Goal: Book appointment/travel/reservation

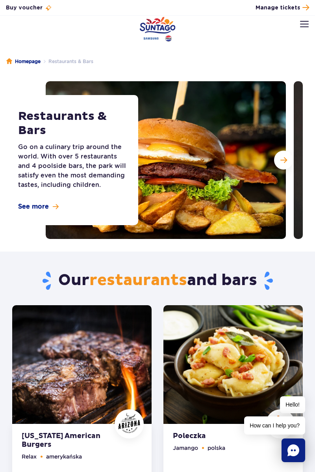
click at [302, 26] on img at bounding box center [304, 24] width 9 height 6
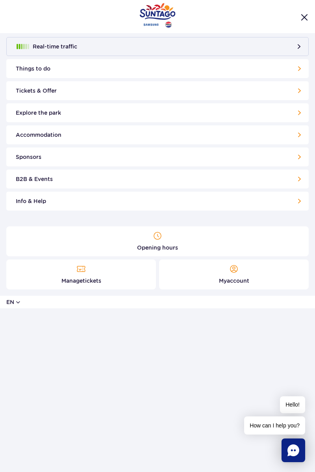
click at [285, 70] on link "Things to do" at bounding box center [157, 68] width 303 height 19
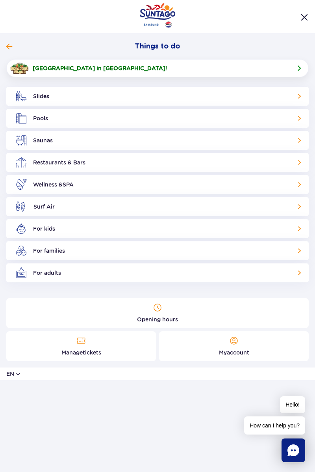
click at [289, 96] on link "Slides" at bounding box center [157, 96] width 303 height 19
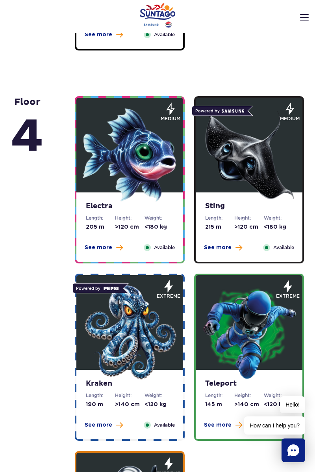
scroll to position [740, 0]
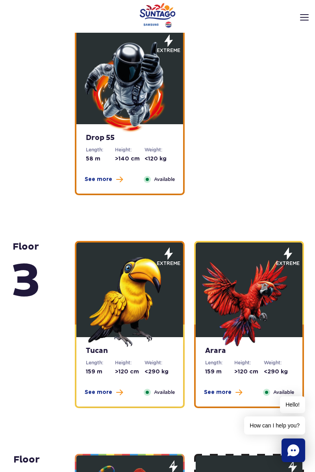
click at [147, 102] on img at bounding box center [130, 86] width 95 height 95
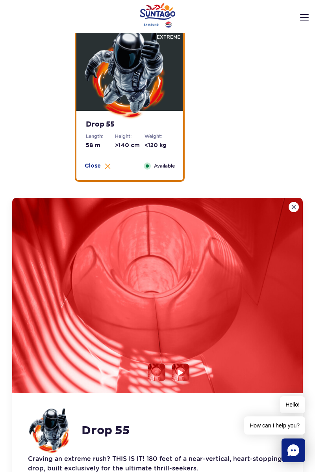
scroll to position [1326, 0]
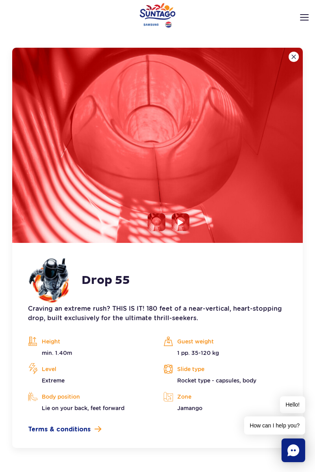
click at [183, 220] on img at bounding box center [181, 222] width 6 height 7
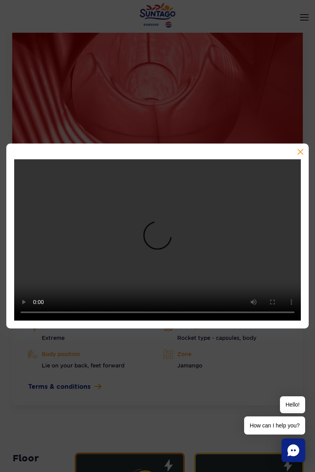
scroll to position [1377, 0]
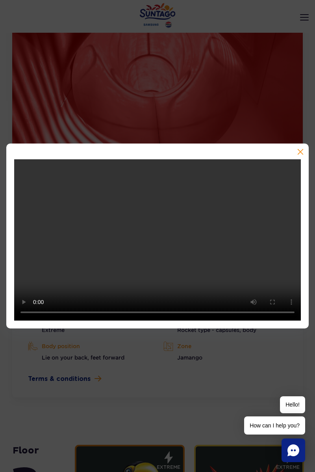
click at [301, 156] on button "button" at bounding box center [300, 153] width 8 height 8
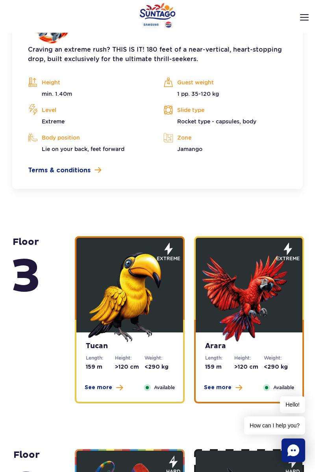
scroll to position [1591, 0]
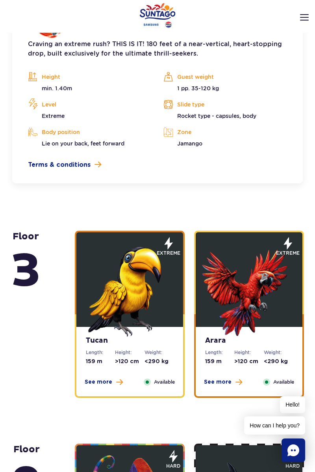
click at [254, 304] on img at bounding box center [249, 289] width 95 height 95
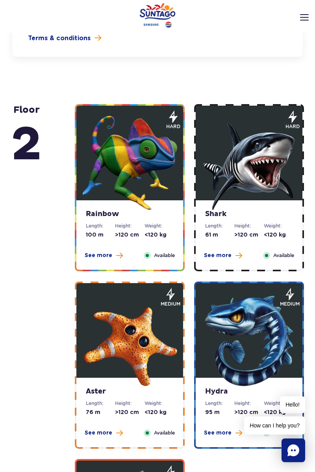
click at [263, 177] on img at bounding box center [249, 163] width 95 height 95
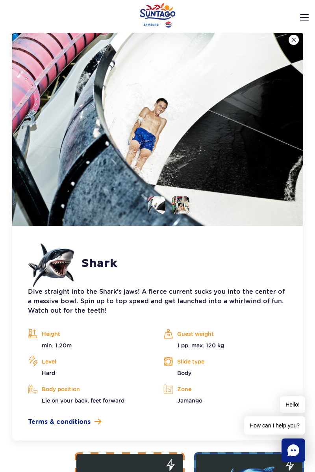
scroll to position [1752, 0]
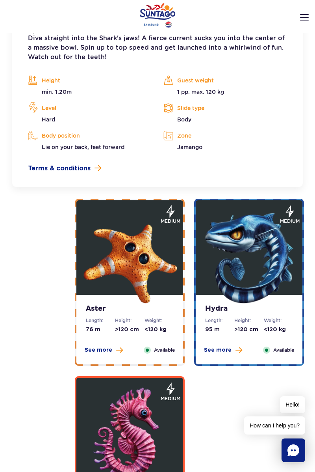
click at [139, 271] on img at bounding box center [130, 257] width 95 height 95
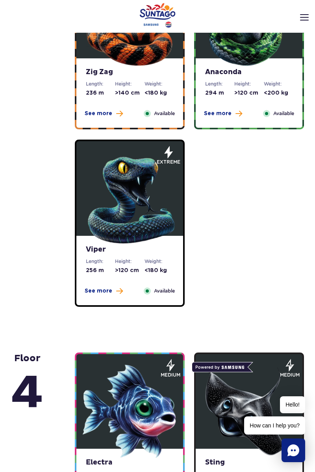
scroll to position [0, 0]
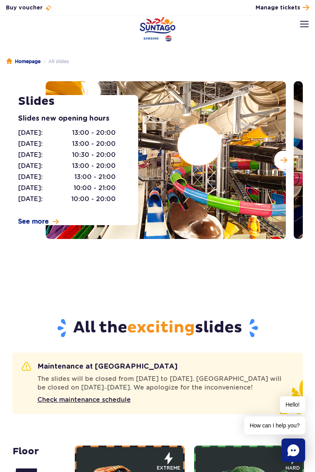
click at [301, 27] on img at bounding box center [304, 24] width 9 height 6
click at [300, 28] on button at bounding box center [304, 24] width 9 height 9
click at [28, 63] on link "Homepage" at bounding box center [23, 62] width 34 height 8
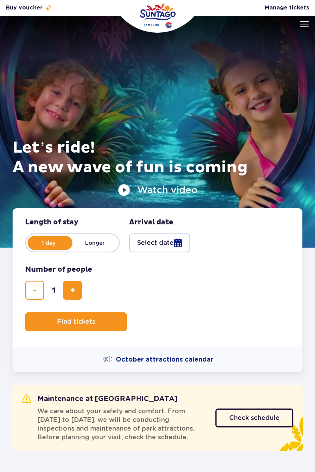
click at [301, 26] on img at bounding box center [304, 24] width 9 height 6
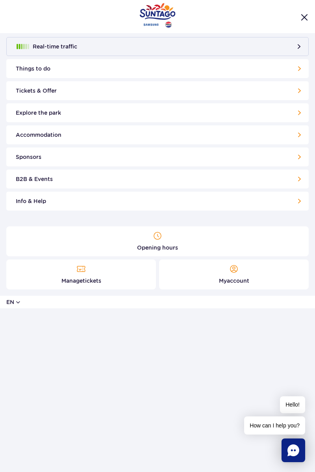
click at [297, 70] on link "Things to do" at bounding box center [157, 68] width 303 height 19
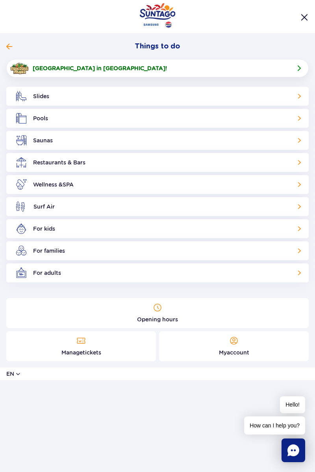
click at [289, 123] on link "Pools" at bounding box center [157, 118] width 303 height 19
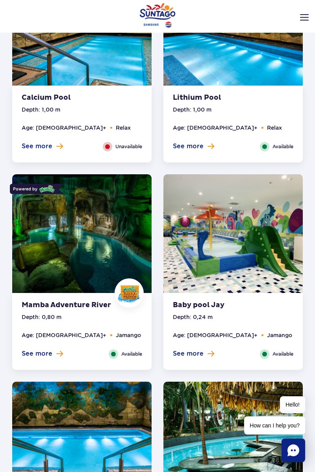
scroll to position [694, 0]
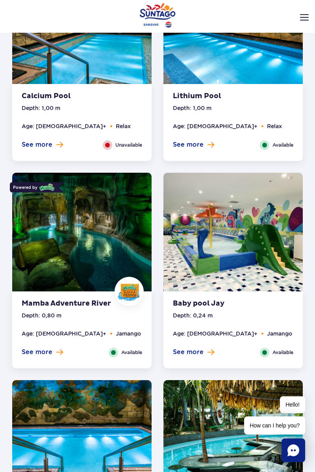
click at [100, 243] on img at bounding box center [82, 234] width 140 height 123
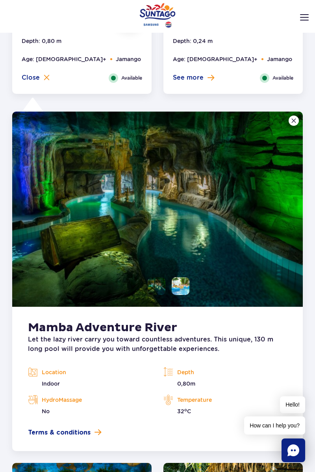
scroll to position [968, 0]
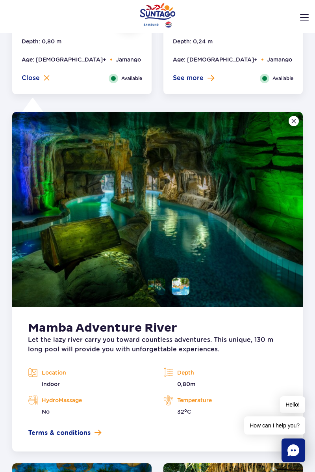
click at [153, 283] on li at bounding box center [157, 287] width 18 height 18
click at [183, 280] on li at bounding box center [181, 287] width 18 height 18
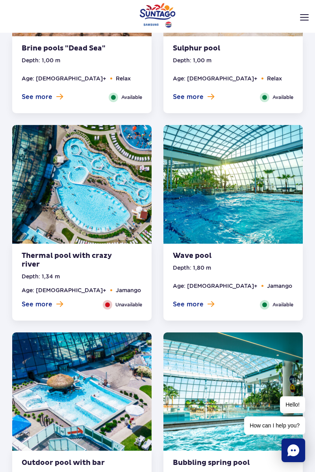
click at [249, 203] on img at bounding box center [234, 186] width 140 height 123
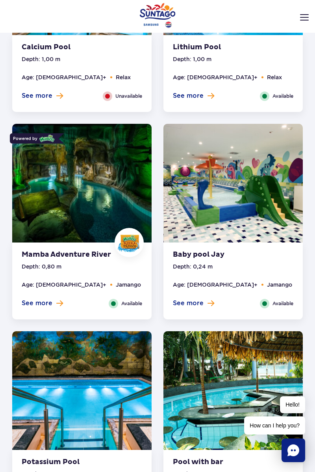
scroll to position [0, 0]
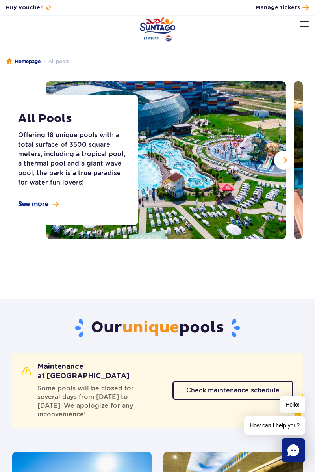
click at [302, 28] on button at bounding box center [304, 24] width 9 height 9
click at [301, 26] on img at bounding box center [304, 24] width 9 height 6
click at [17, 65] on link "Homepage" at bounding box center [23, 62] width 34 height 8
click at [304, 26] on img at bounding box center [304, 24] width 9 height 6
click at [26, 62] on link "Homepage" at bounding box center [23, 62] width 34 height 8
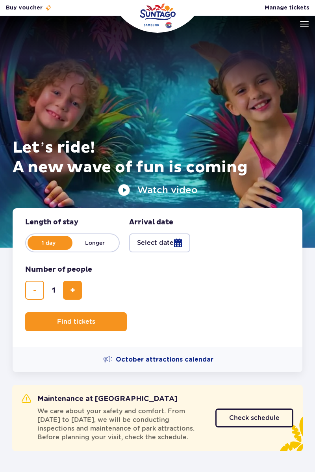
click at [305, 22] on img at bounding box center [304, 24] width 9 height 6
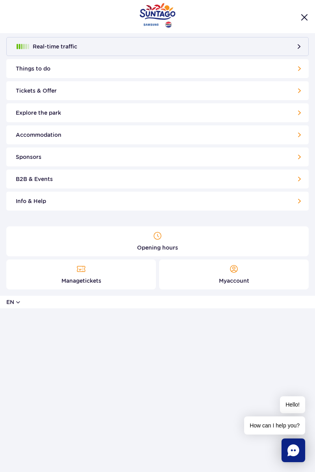
click at [289, 208] on link "Info & Help" at bounding box center [157, 201] width 303 height 19
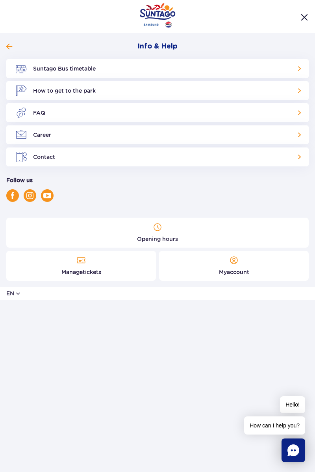
click at [15, 59] on link "Suntago Bus timetable" at bounding box center [157, 68] width 303 height 19
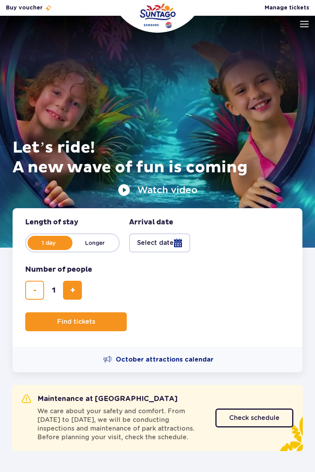
click at [306, 28] on button at bounding box center [304, 24] width 9 height 9
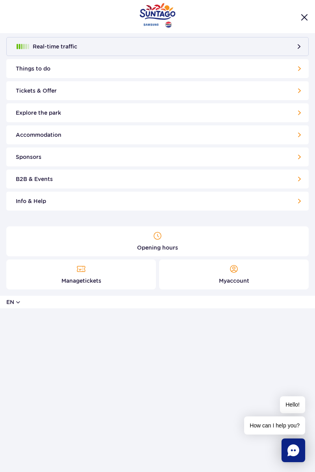
click at [296, 134] on link "Accommodation" at bounding box center [157, 134] width 303 height 19
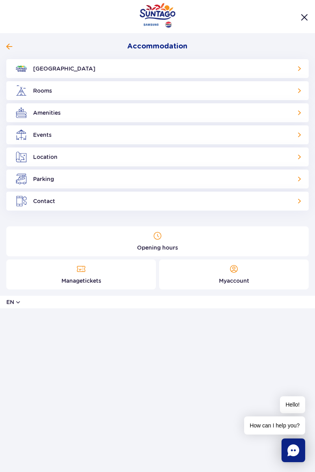
click at [289, 76] on link "[GEOGRAPHIC_DATA]" at bounding box center [157, 68] width 303 height 19
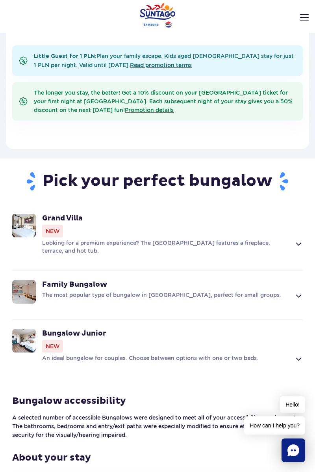
scroll to position [421, 0]
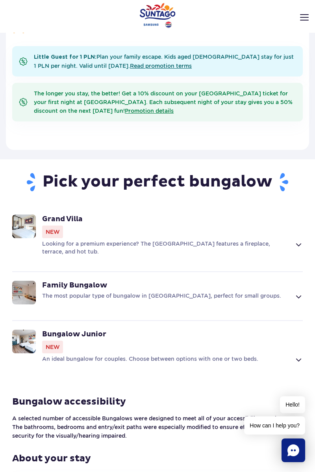
click at [295, 246] on span at bounding box center [298, 244] width 9 height 9
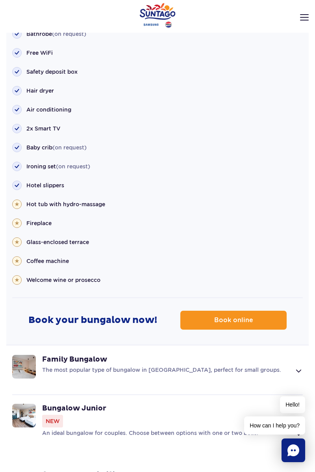
scroll to position [934, 0]
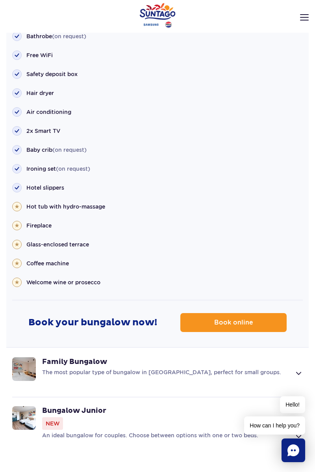
click at [250, 329] on link "Book online" at bounding box center [234, 322] width 106 height 19
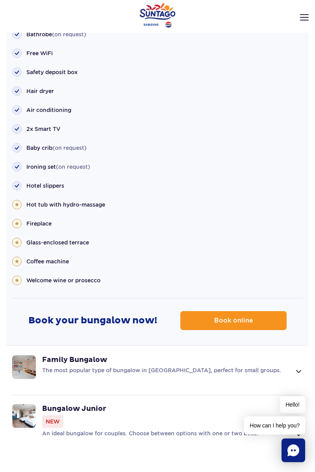
scroll to position [948, 0]
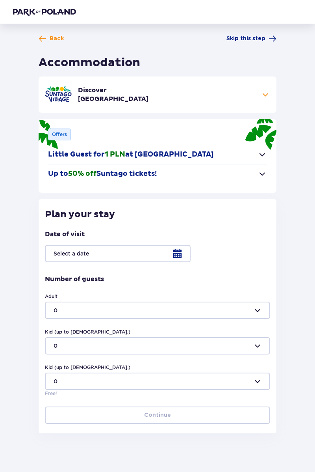
click at [175, 259] on div at bounding box center [157, 253] width 225 height 17
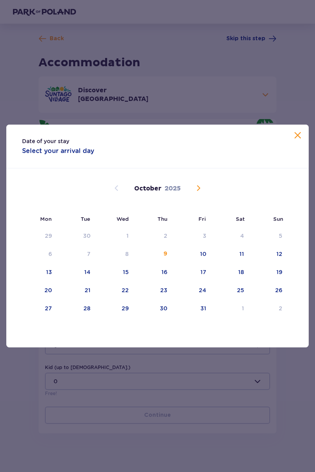
click at [198, 186] on span "Next month" at bounding box center [198, 187] width 9 height 9
click at [203, 190] on span "Next month" at bounding box center [198, 187] width 9 height 9
click at [201, 191] on span "Next month" at bounding box center [198, 187] width 9 height 9
click at [202, 192] on span "Next month" at bounding box center [198, 187] width 9 height 9
click at [202, 190] on span "Next month" at bounding box center [198, 187] width 9 height 9
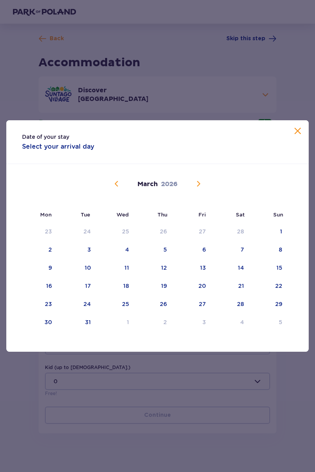
click at [201, 197] on div "March 2026" at bounding box center [157, 193] width 261 height 58
click at [202, 187] on span "Next month" at bounding box center [198, 183] width 9 height 9
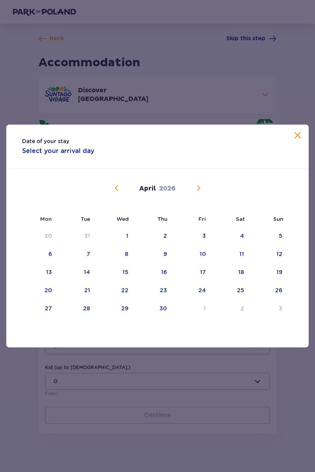
click at [242, 274] on div "18" at bounding box center [241, 272] width 6 height 8
click at [86, 274] on div "14" at bounding box center [87, 272] width 6 height 8
click at [125, 273] on div "15" at bounding box center [126, 272] width 6 height 8
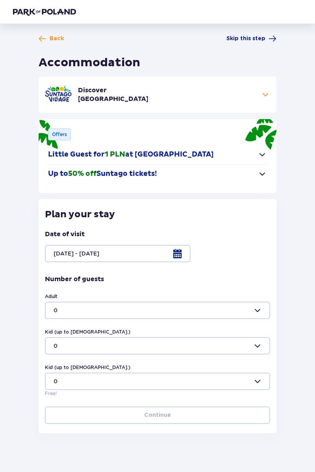
click at [177, 257] on div at bounding box center [157, 253] width 225 height 17
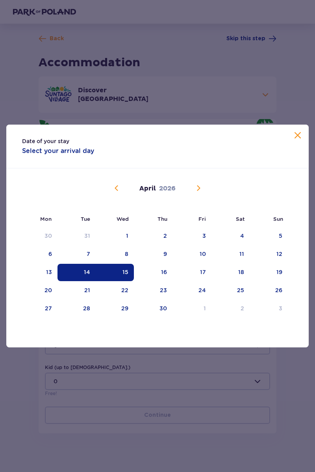
click at [162, 275] on div "16" at bounding box center [164, 272] width 6 height 8
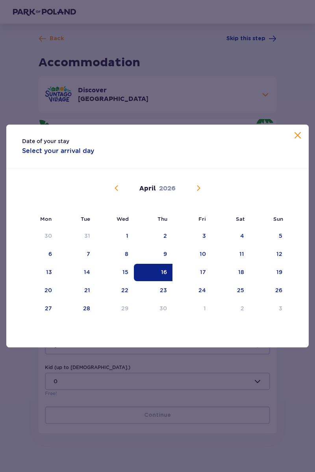
click at [88, 267] on div "14" at bounding box center [77, 272] width 38 height 17
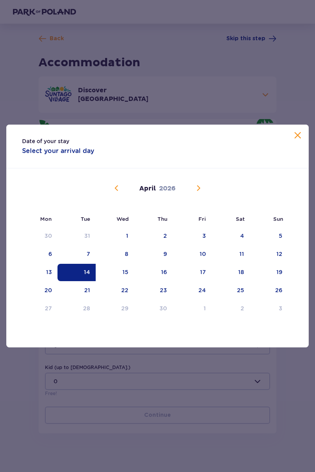
click at [161, 274] on div "16" at bounding box center [153, 272] width 39 height 17
type input "14.04.26 - 16.04.26"
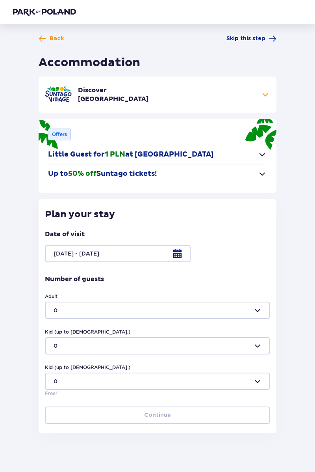
click at [251, 307] on div at bounding box center [157, 310] width 225 height 17
click at [68, 371] on span "2" at bounding box center [158, 364] width 224 height 16
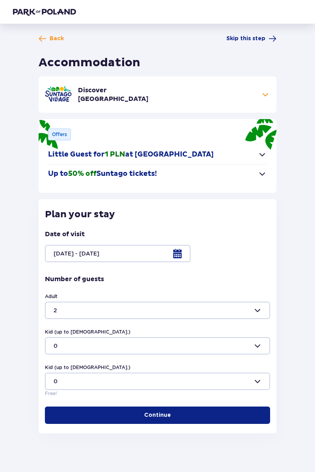
click at [255, 307] on div at bounding box center [157, 310] width 225 height 17
click at [66, 374] on div "4" at bounding box center [158, 373] width 208 height 8
type input "4"
click at [163, 415] on p "Continue" at bounding box center [157, 415] width 27 height 8
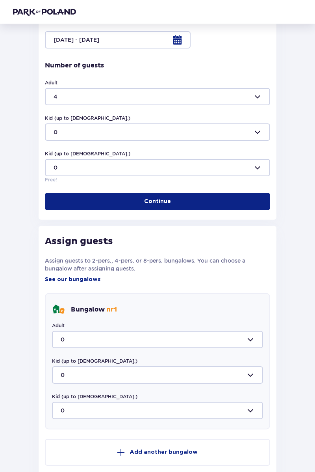
scroll to position [213, 0]
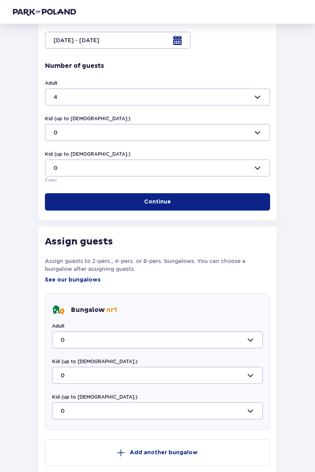
click at [237, 338] on div at bounding box center [157, 339] width 211 height 17
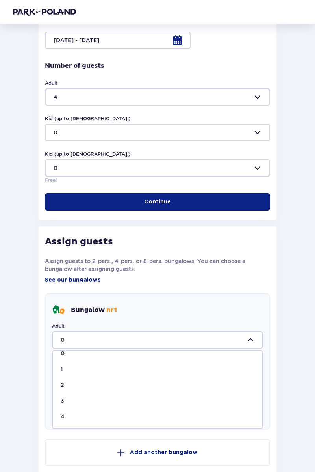
scroll to position [8, 0]
click at [74, 415] on div "4" at bounding box center [158, 418] width 194 height 8
type input "4"
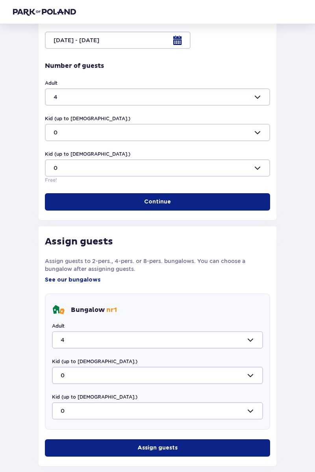
click at [174, 446] on p "Assign guests" at bounding box center [158, 448] width 40 height 8
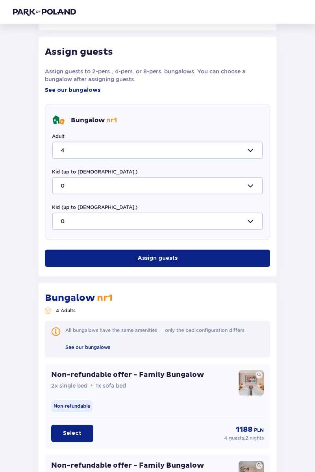
scroll to position [0, 0]
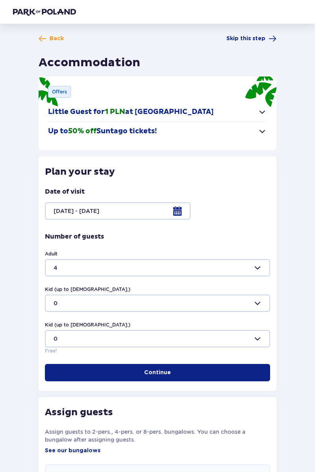
click at [36, 9] on img at bounding box center [44, 12] width 63 height 8
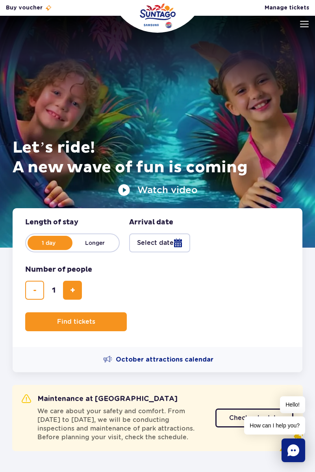
click at [304, 26] on img at bounding box center [304, 24] width 9 height 6
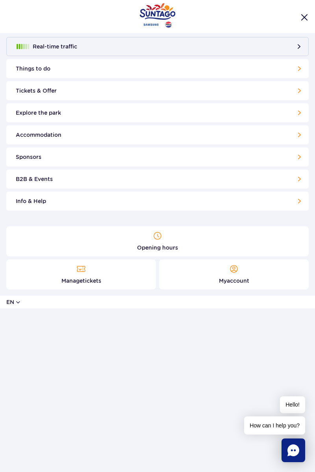
click at [289, 69] on link "Things to do" at bounding box center [157, 68] width 303 height 19
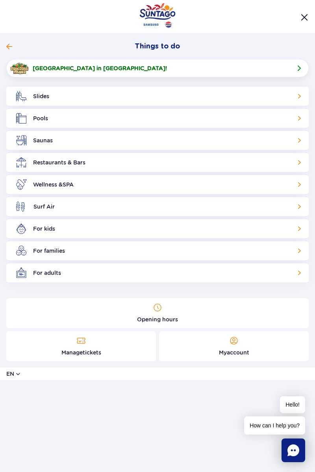
click at [105, 119] on link "Pools" at bounding box center [157, 118] width 303 height 19
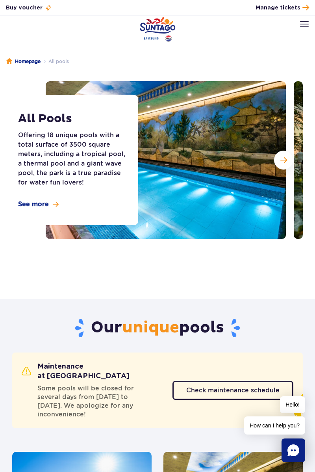
click at [305, 26] on img at bounding box center [304, 24] width 9 height 6
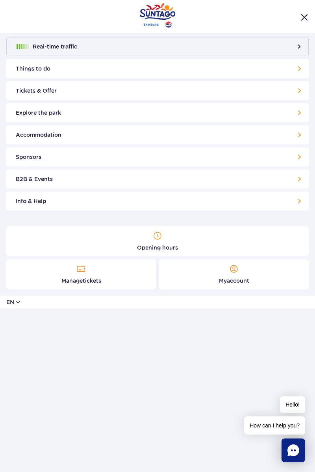
click at [296, 202] on link "Info & Help" at bounding box center [157, 201] width 303 height 19
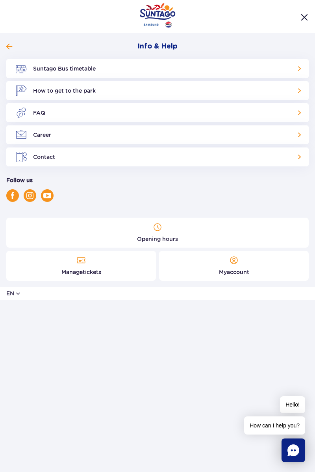
click at [68, 65] on link "Suntago Bus timetable" at bounding box center [157, 68] width 303 height 19
click at [90, 86] on link "How to get to the park" at bounding box center [157, 90] width 303 height 19
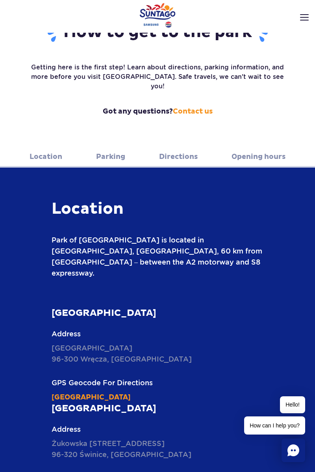
scroll to position [79, 0]
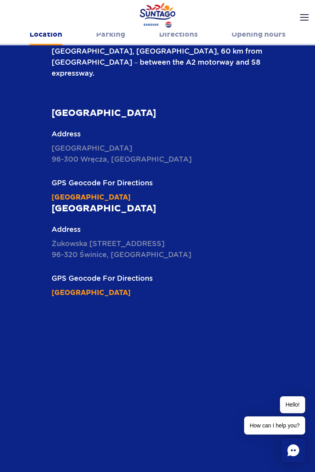
scroll to position [280, 0]
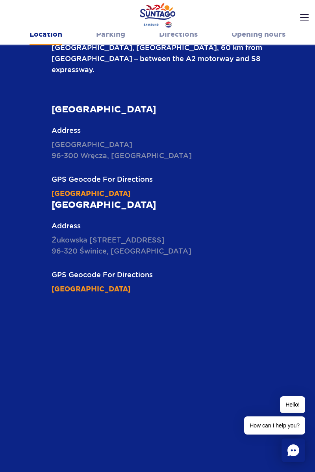
click at [131, 285] on link "[GEOGRAPHIC_DATA]" at bounding box center [91, 289] width 79 height 9
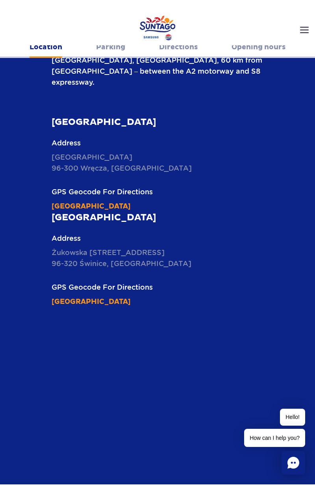
scroll to position [303, 0]
